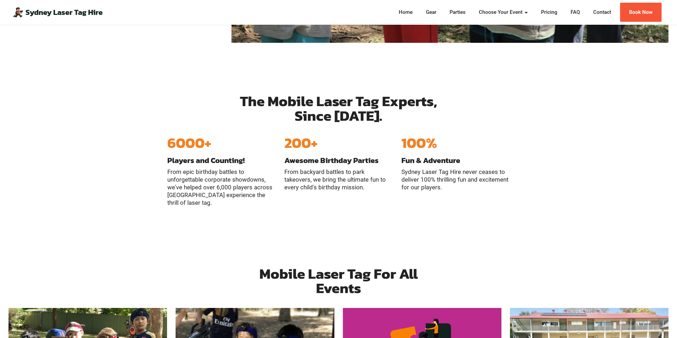
scroll to position [348, 0]
click at [553, 12] on link "Pricing" at bounding box center [549, 13] width 19 height 8
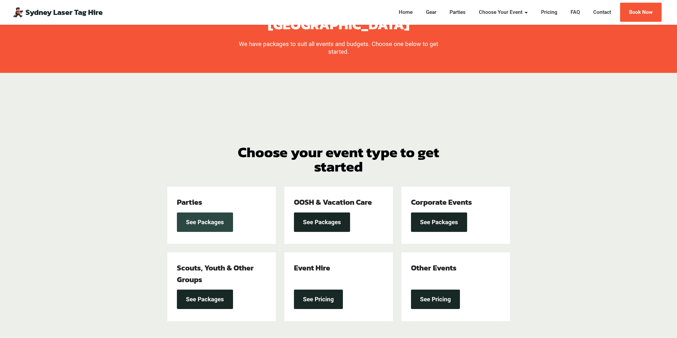
scroll to position [53, 0]
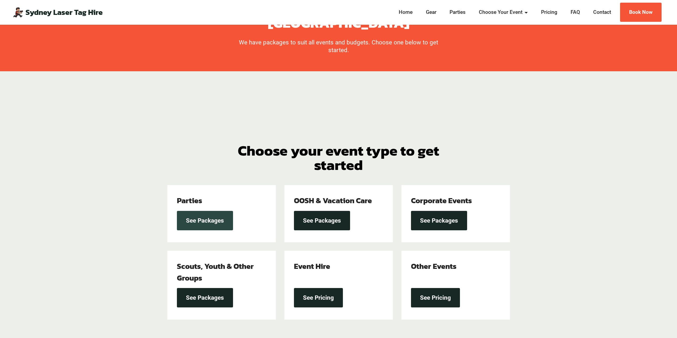
click at [210, 221] on link "See Packages" at bounding box center [205, 220] width 56 height 19
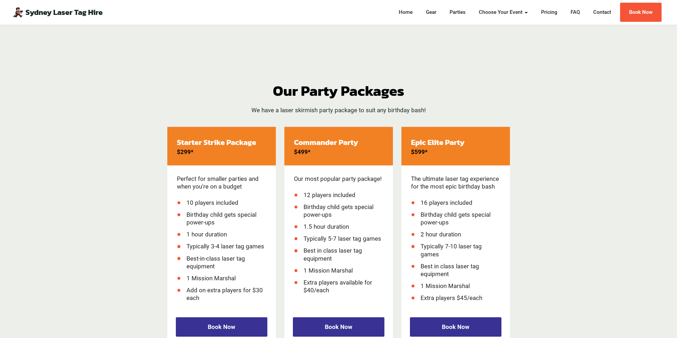
scroll to position [758, 0]
